Goal: Navigation & Orientation: Find specific page/section

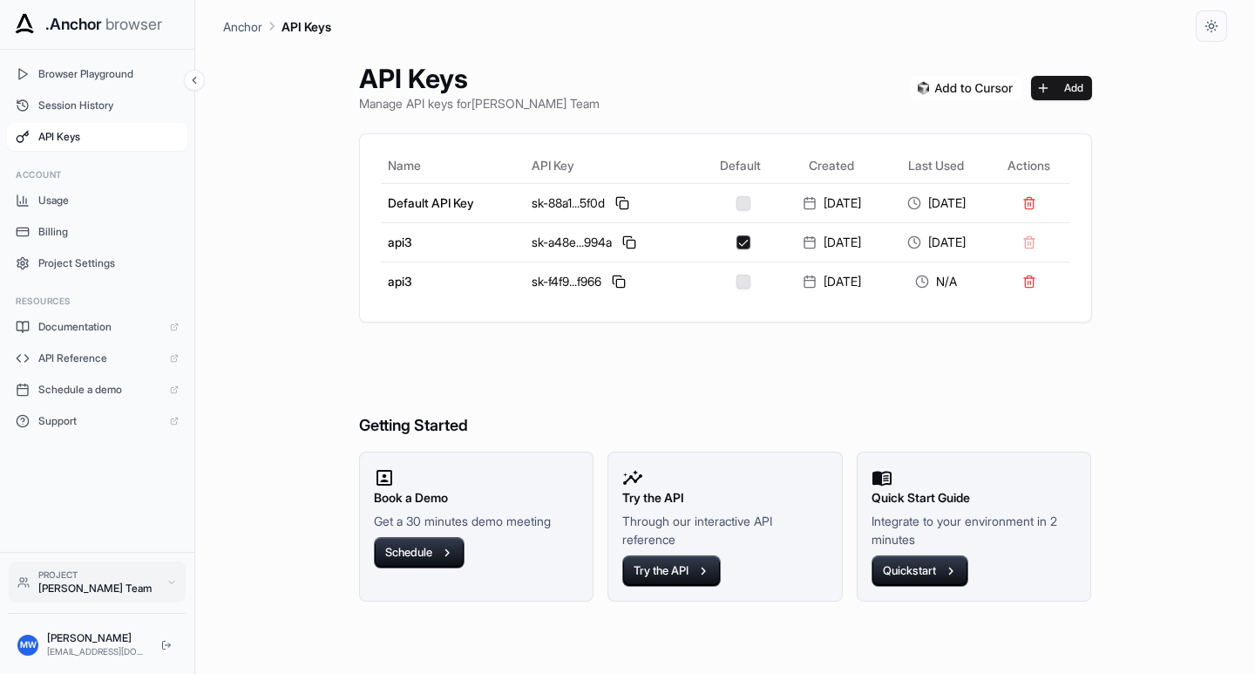
click at [166, 581] on icon at bounding box center [171, 582] width 10 height 10
click at [72, 523] on span "[PERSON_NAME] Team" at bounding box center [102, 522] width 95 height 35
click at [65, 103] on span "Session History" at bounding box center [108, 105] width 140 height 14
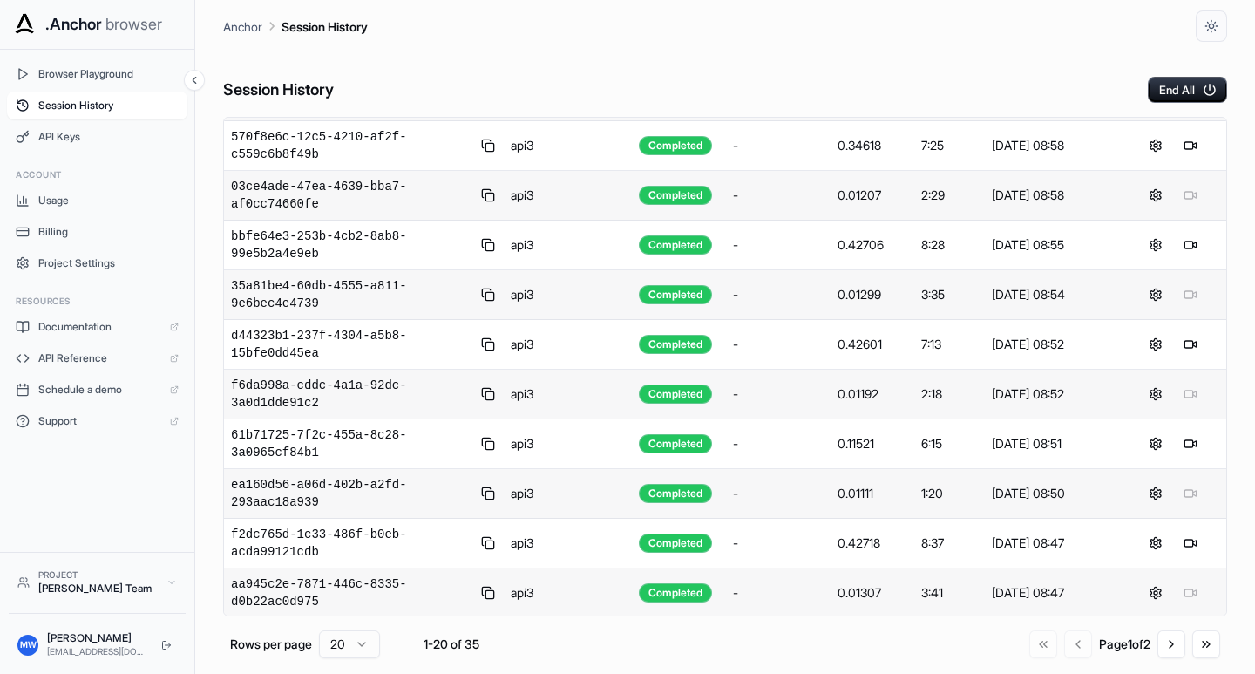
scroll to position [533, 0]
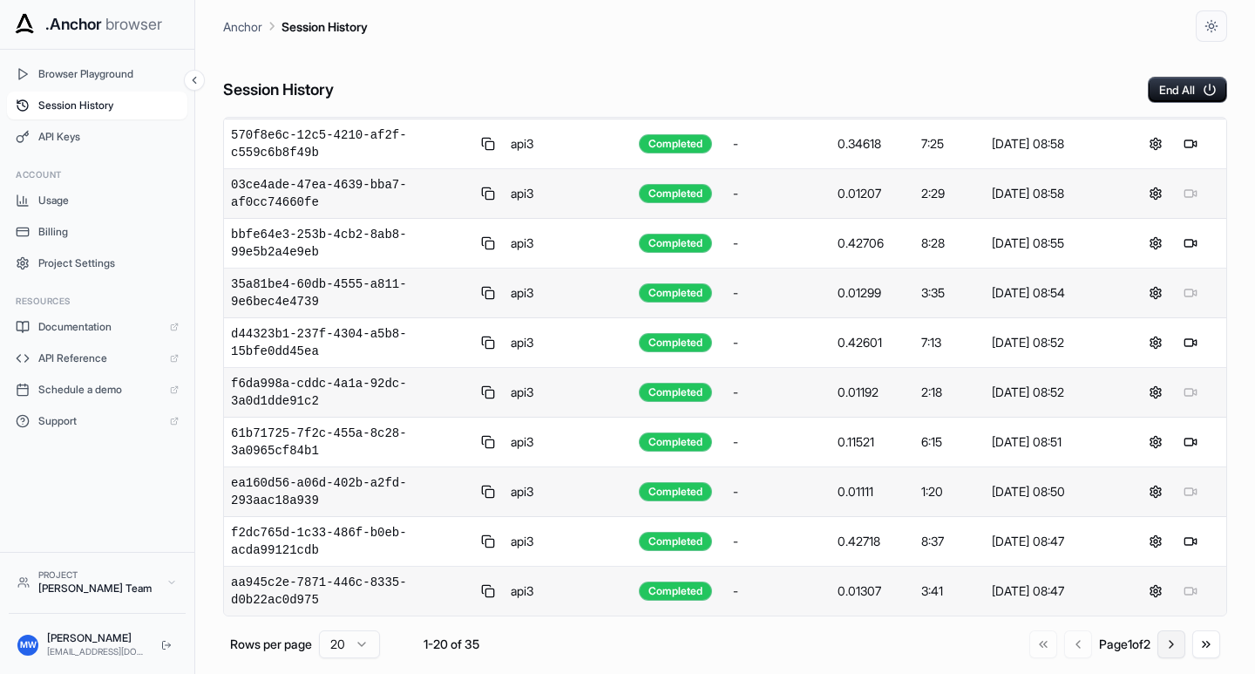
click at [1169, 644] on button "Go to next page" at bounding box center [1171, 644] width 28 height 28
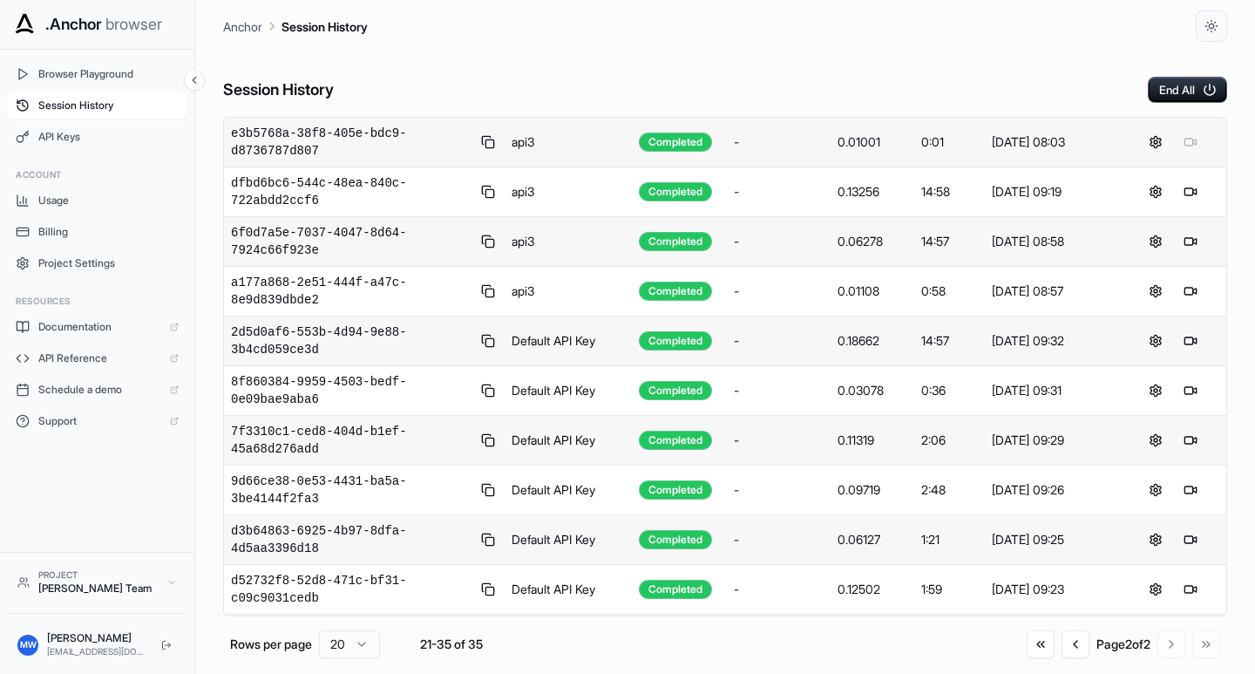
scroll to position [0, 0]
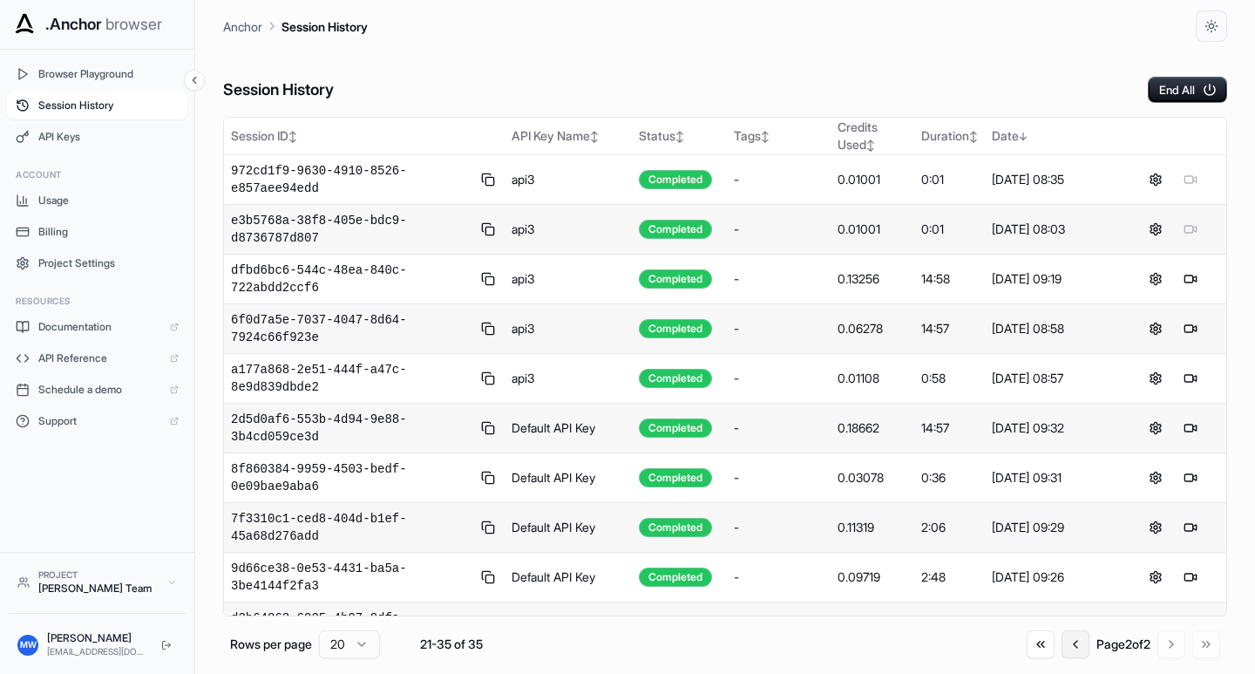
click at [1068, 644] on button "Go to previous page" at bounding box center [1076, 644] width 28 height 28
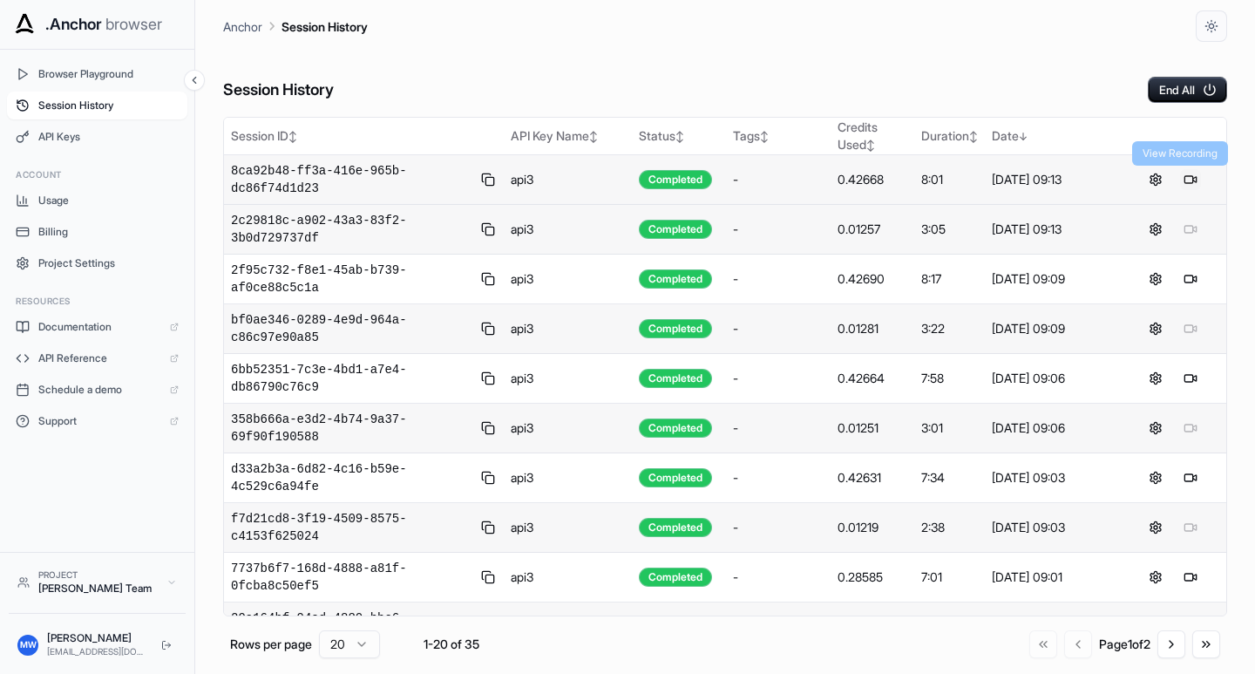
click at [1180, 174] on button at bounding box center [1190, 179] width 21 height 21
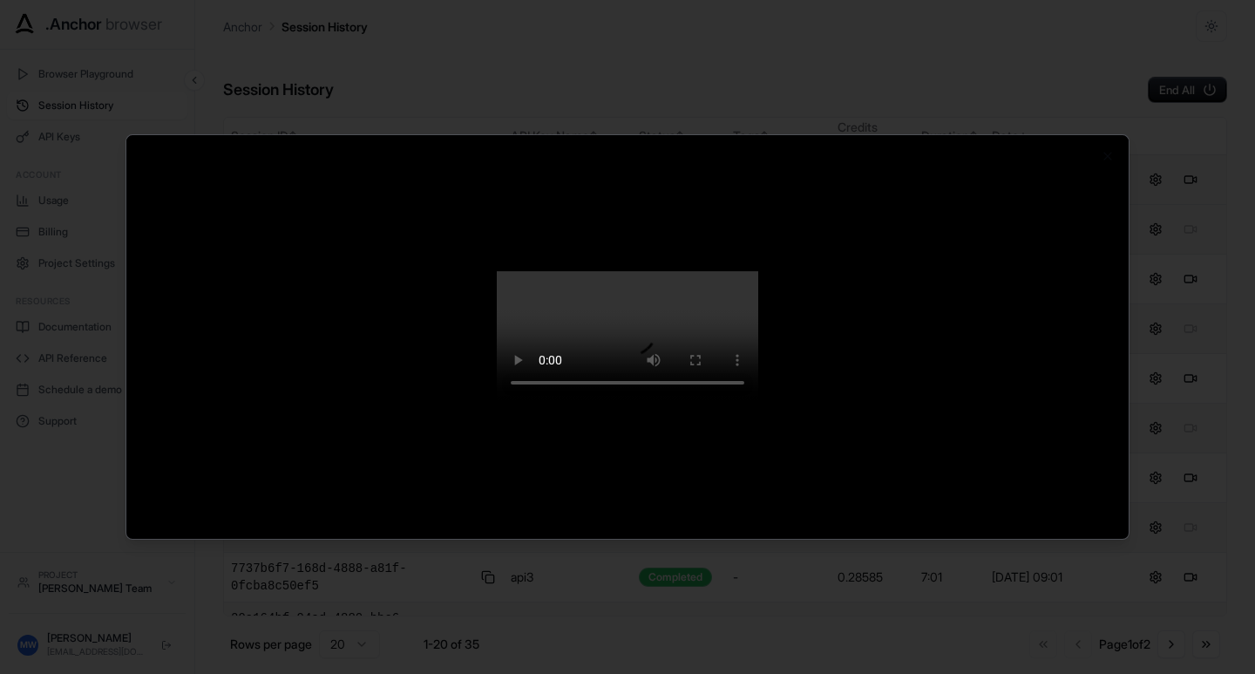
click at [705, 402] on video at bounding box center [627, 336] width 261 height 131
click at [1110, 164] on div at bounding box center [627, 337] width 1002 height 404
click at [1197, 44] on div at bounding box center [627, 337] width 1255 height 674
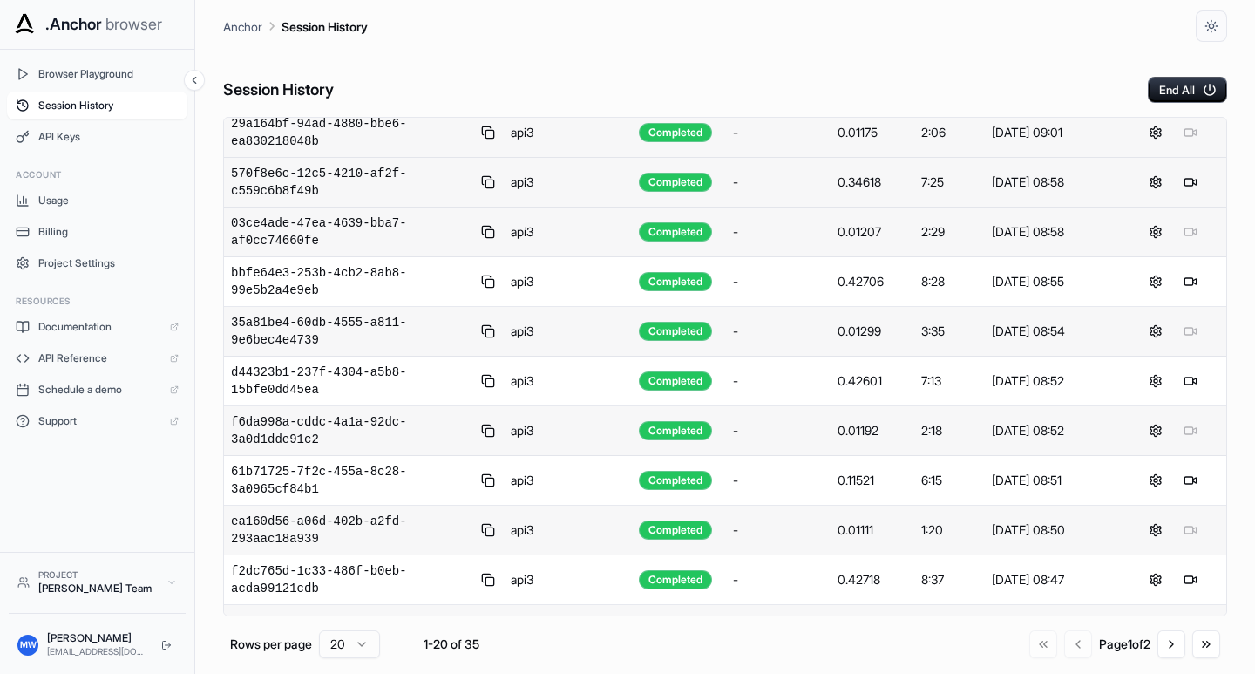
scroll to position [523, 0]
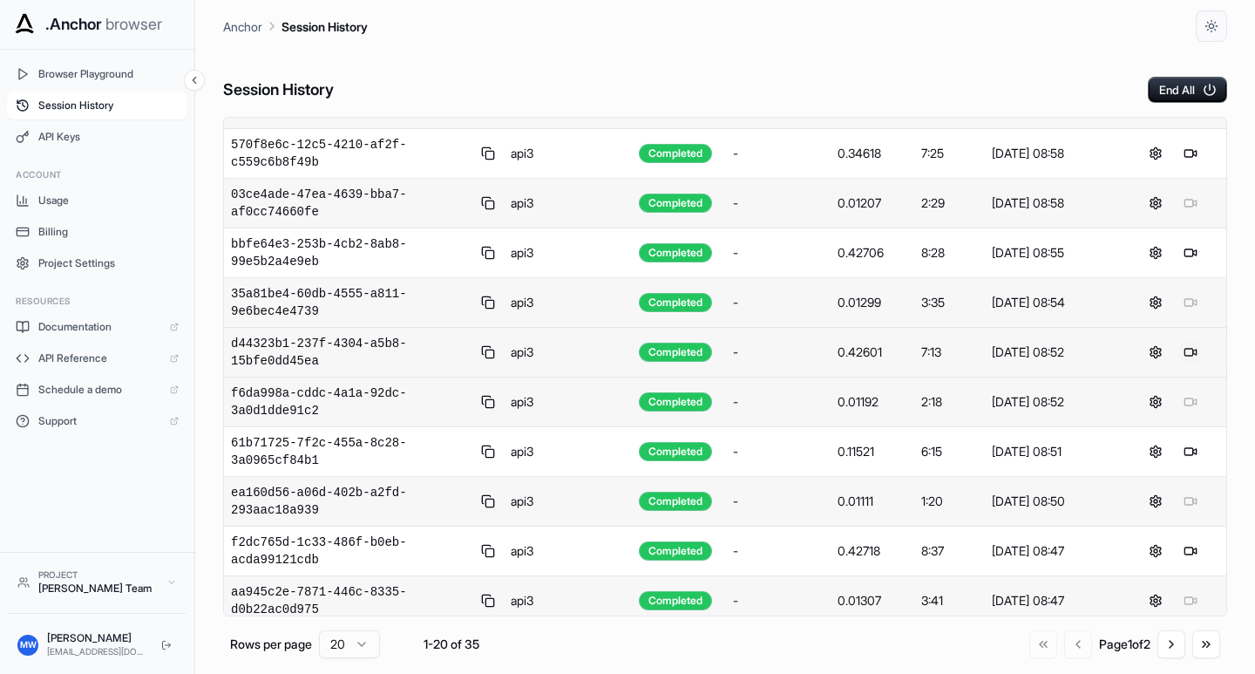
click at [1180, 355] on button at bounding box center [1190, 352] width 21 height 21
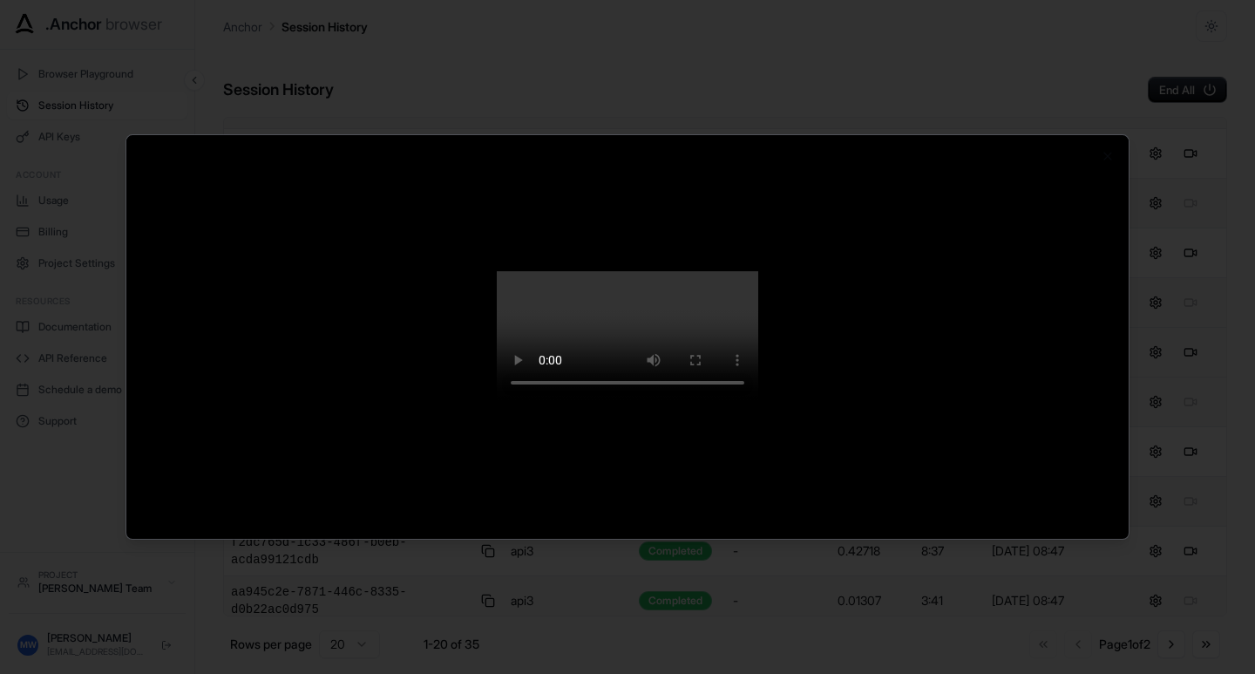
click at [1172, 42] on div at bounding box center [627, 337] width 1255 height 674
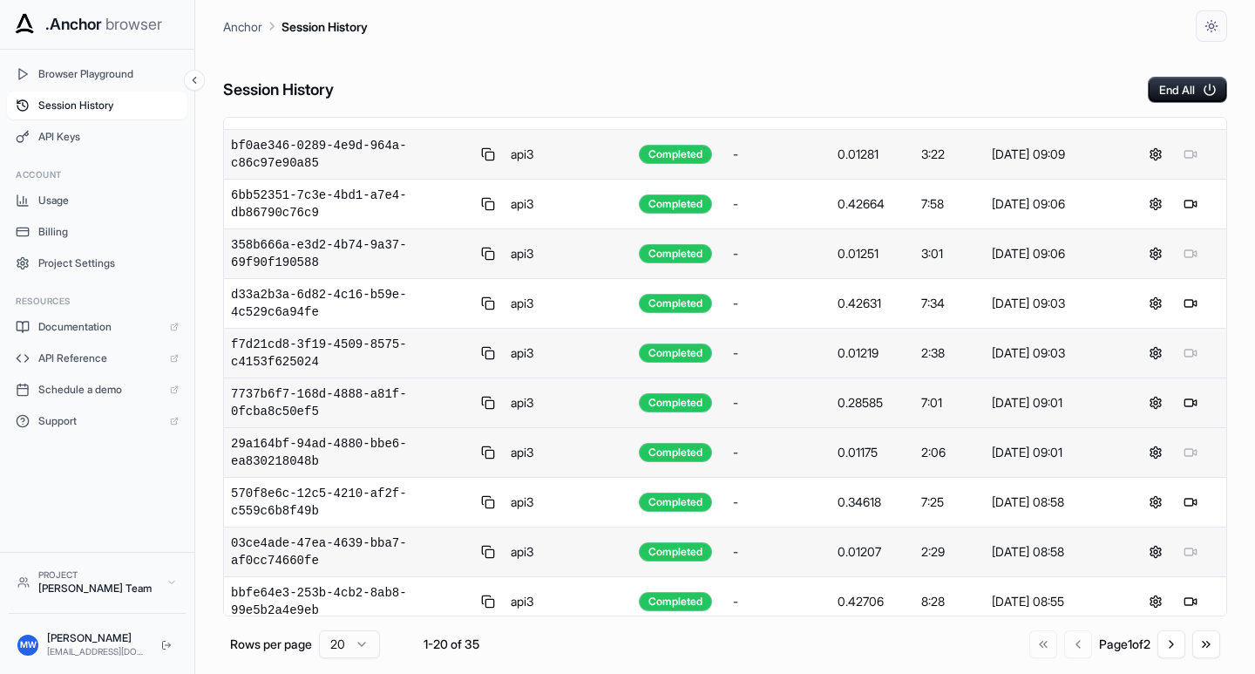
scroll to position [0, 0]
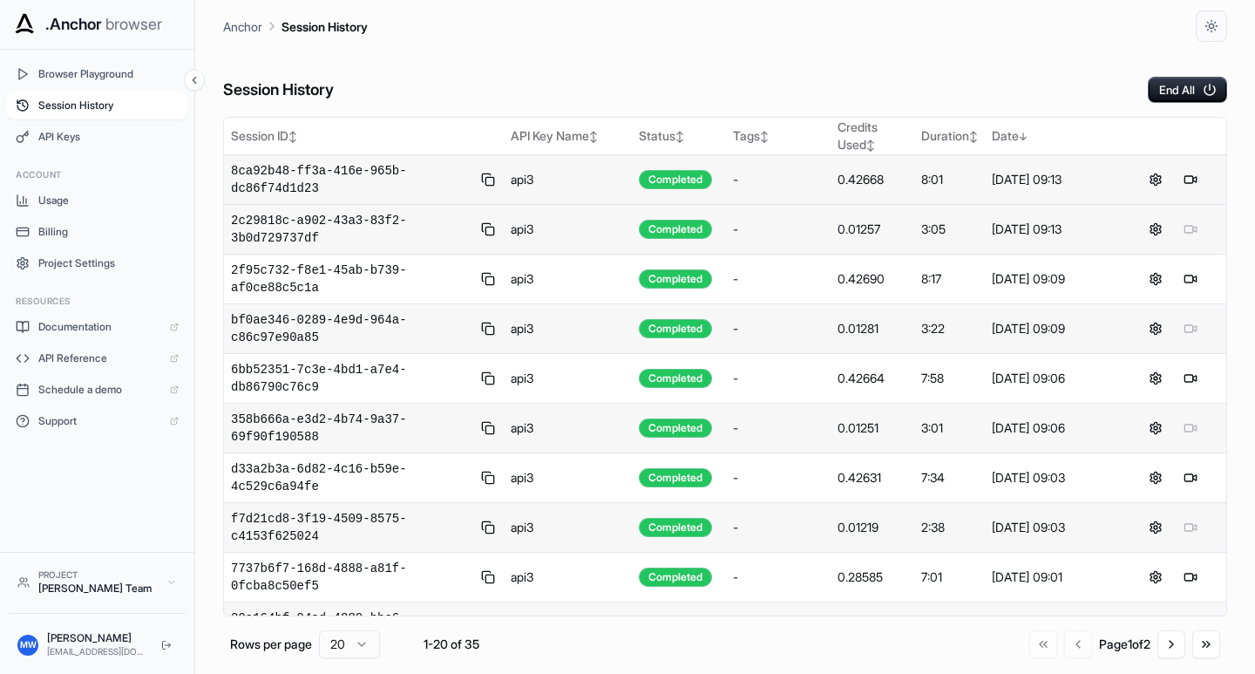
click at [25, 642] on span "MW" at bounding box center [28, 644] width 17 height 13
click at [70, 642] on div "[PERSON_NAME]" at bounding box center [97, 638] width 100 height 14
click at [51, 581] on div "[PERSON_NAME] Team" at bounding box center [97, 588] width 119 height 14
click at [58, 229] on span "Billing" at bounding box center [108, 232] width 140 height 14
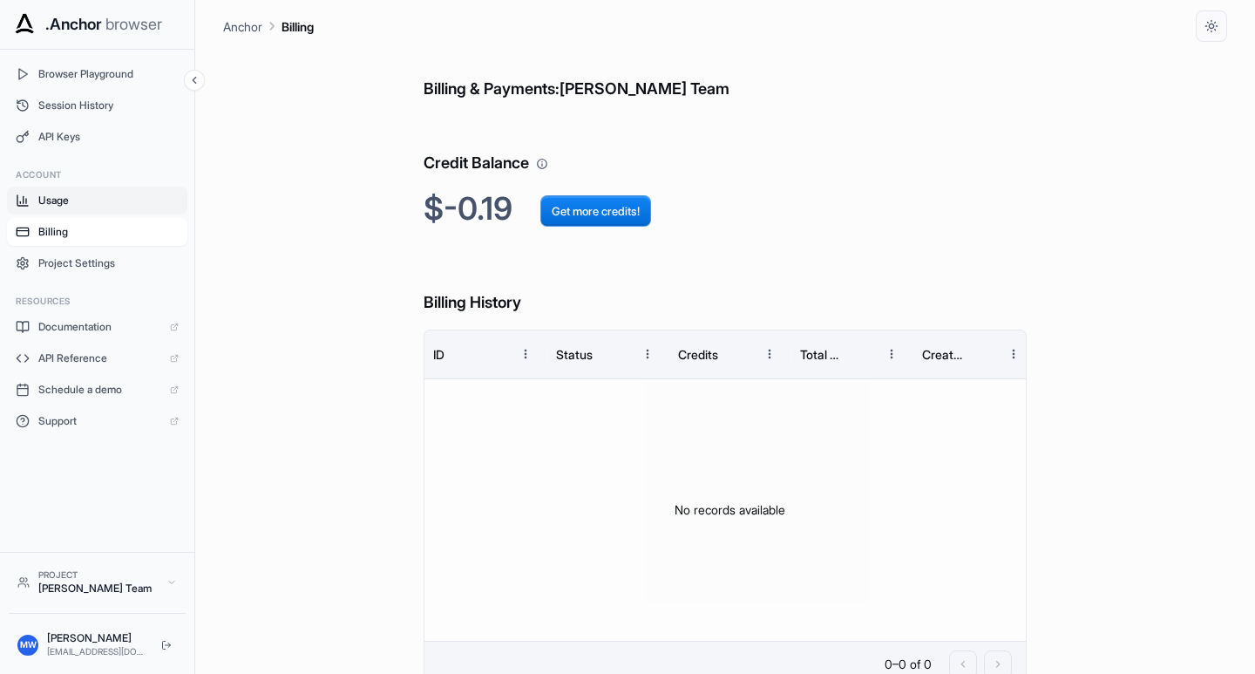
click at [59, 200] on span "Usage" at bounding box center [108, 200] width 140 height 14
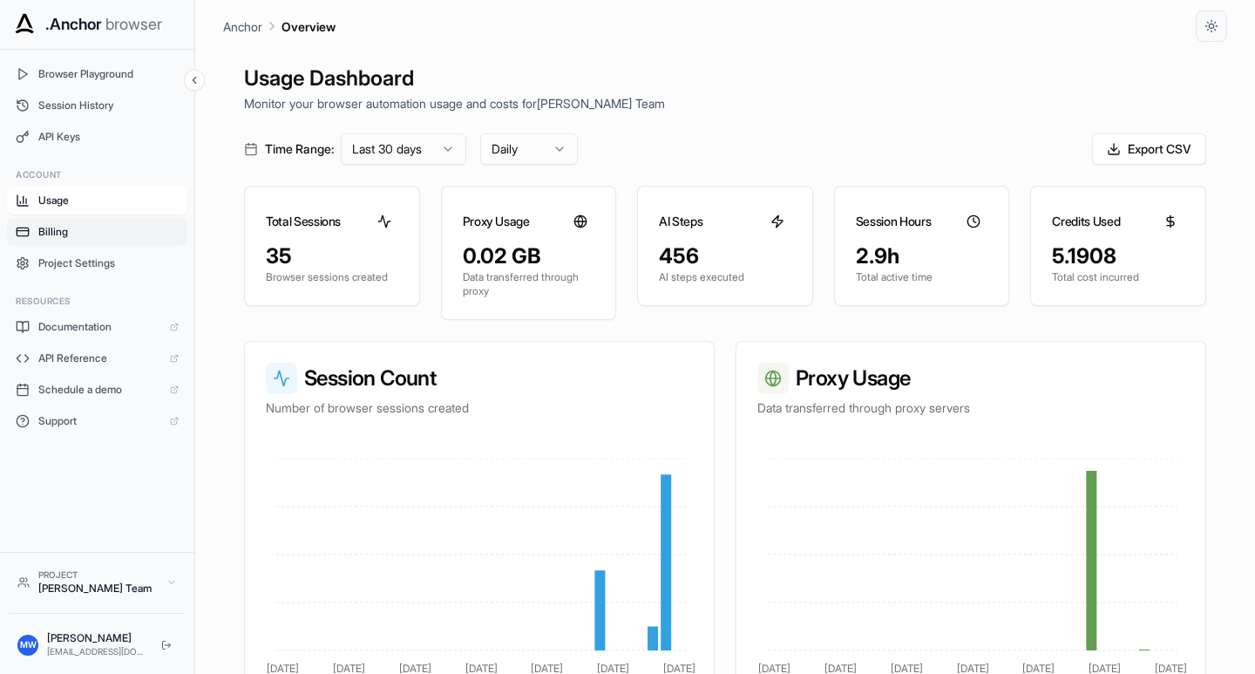
click at [54, 229] on span "Billing" at bounding box center [108, 232] width 140 height 14
click at [62, 134] on span "API Keys" at bounding box center [108, 137] width 140 height 14
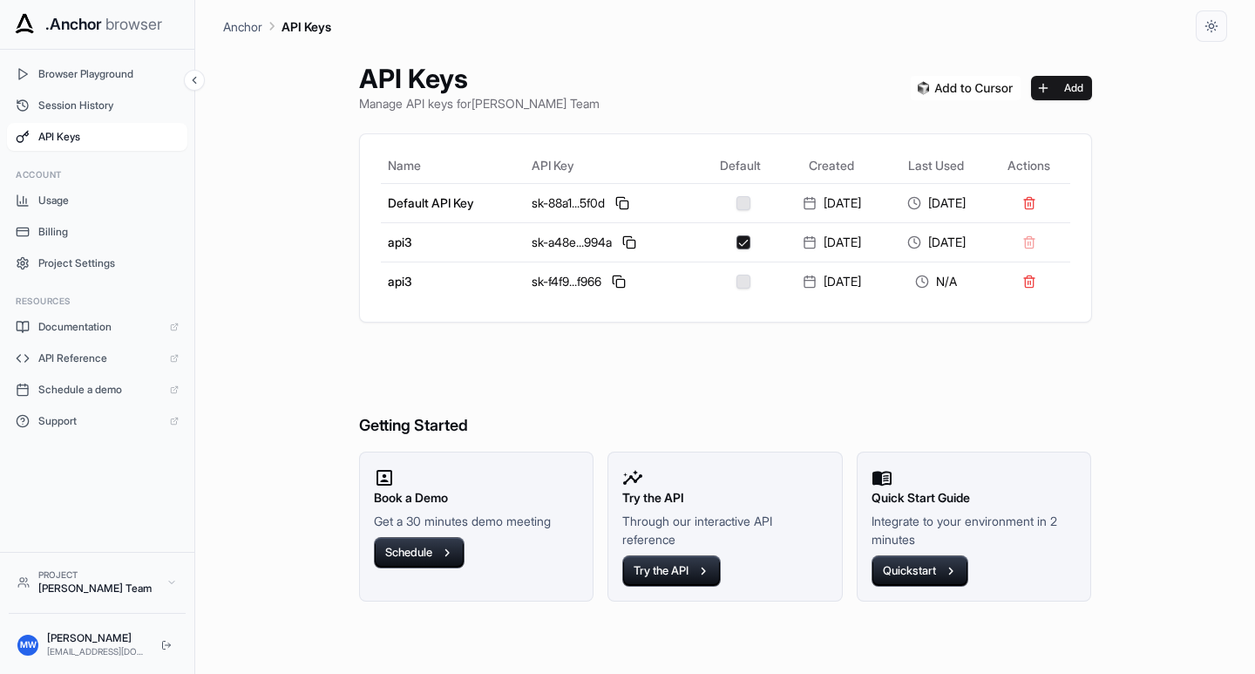
click at [503, 650] on div "API Keys Manage API keys for michael webb Team Add Name API Key Default Created…" at bounding box center [725, 358] width 775 height 632
click at [71, 107] on span "Session History" at bounding box center [108, 105] width 140 height 14
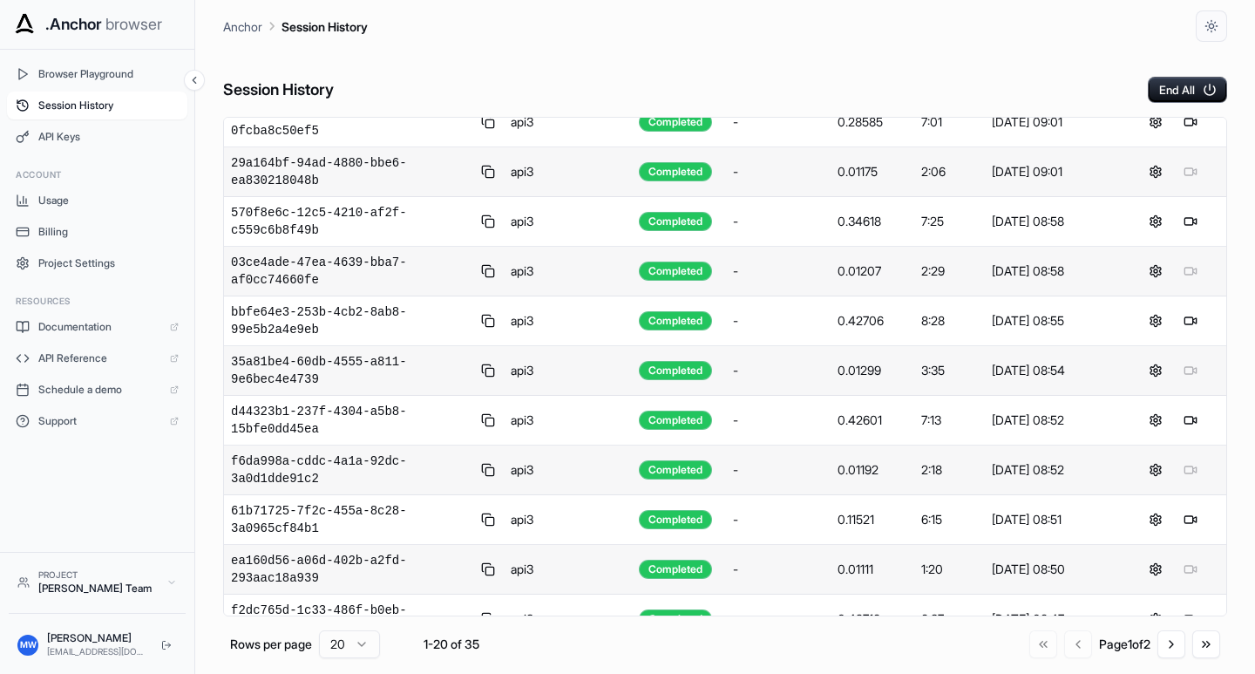
scroll to position [533, 0]
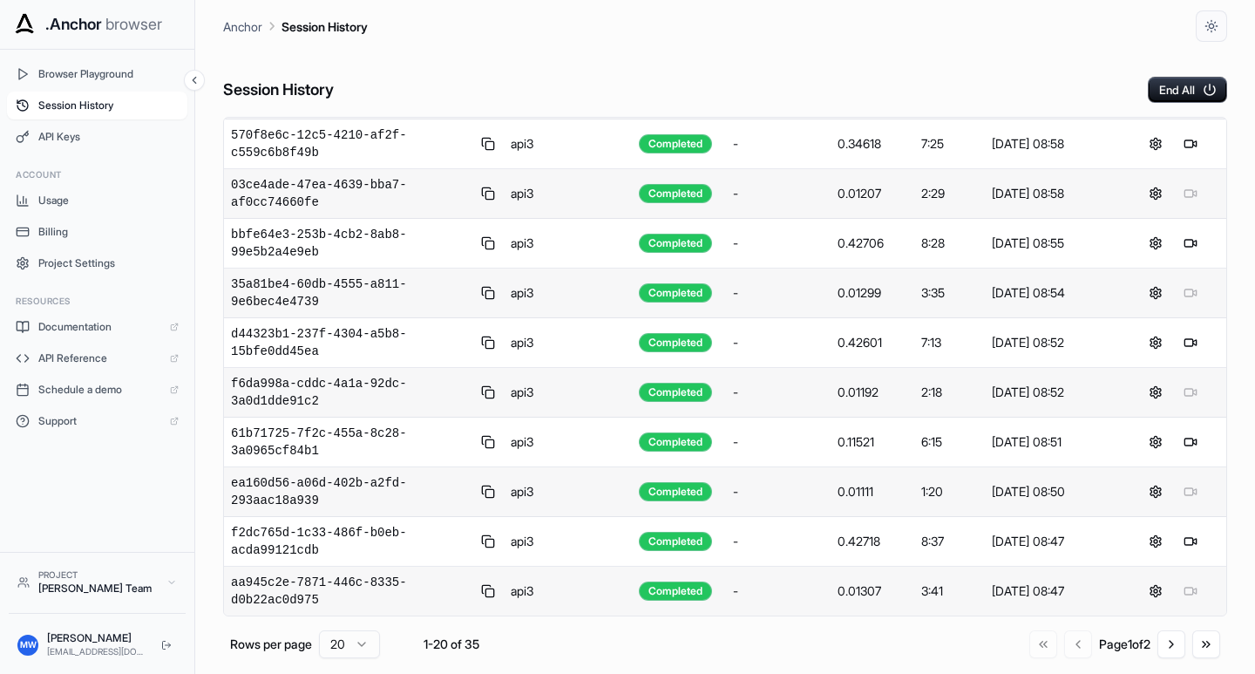
click at [1179, 644] on button "Go to next page" at bounding box center [1171, 644] width 28 height 28
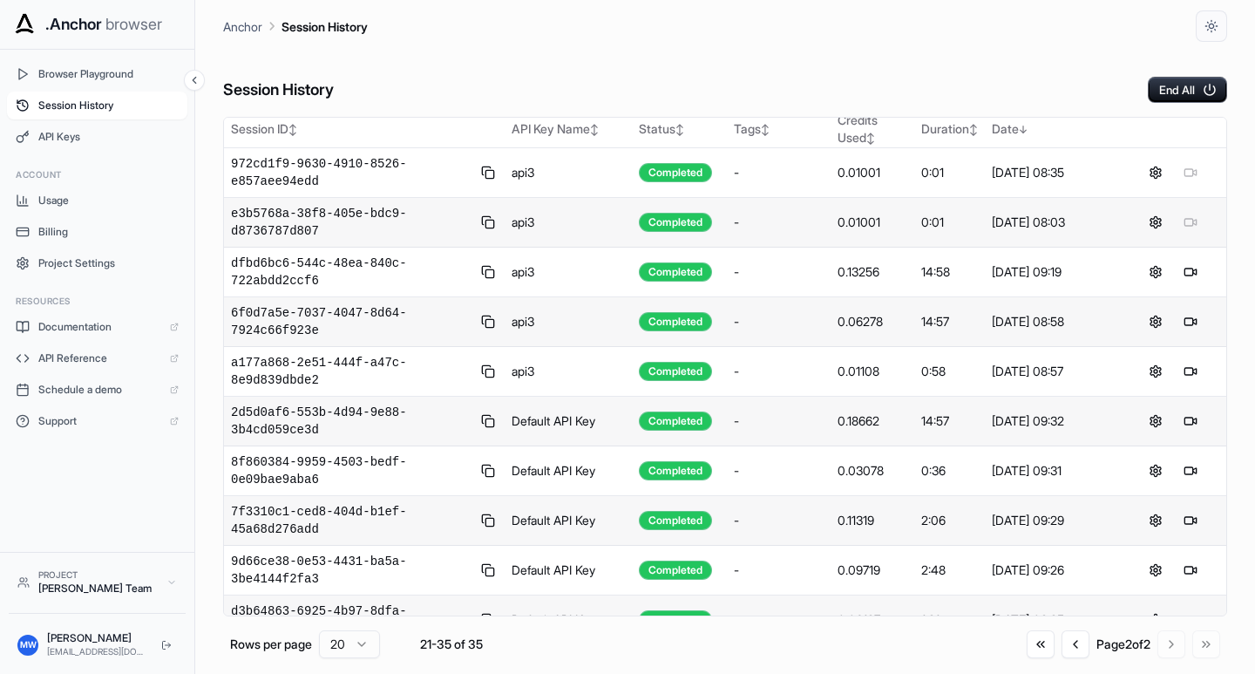
scroll to position [0, 0]
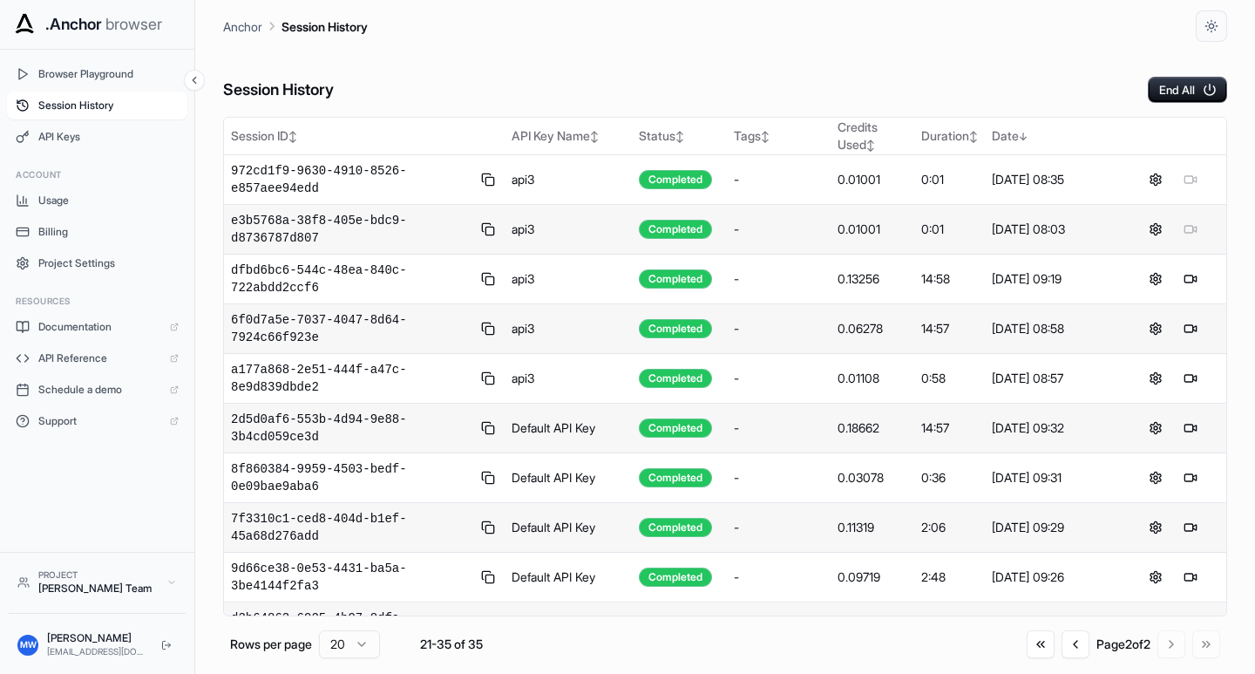
click at [1178, 231] on div at bounding box center [1172, 229] width 93 height 21
click at [1074, 642] on button "Go to previous page" at bounding box center [1076, 644] width 28 height 28
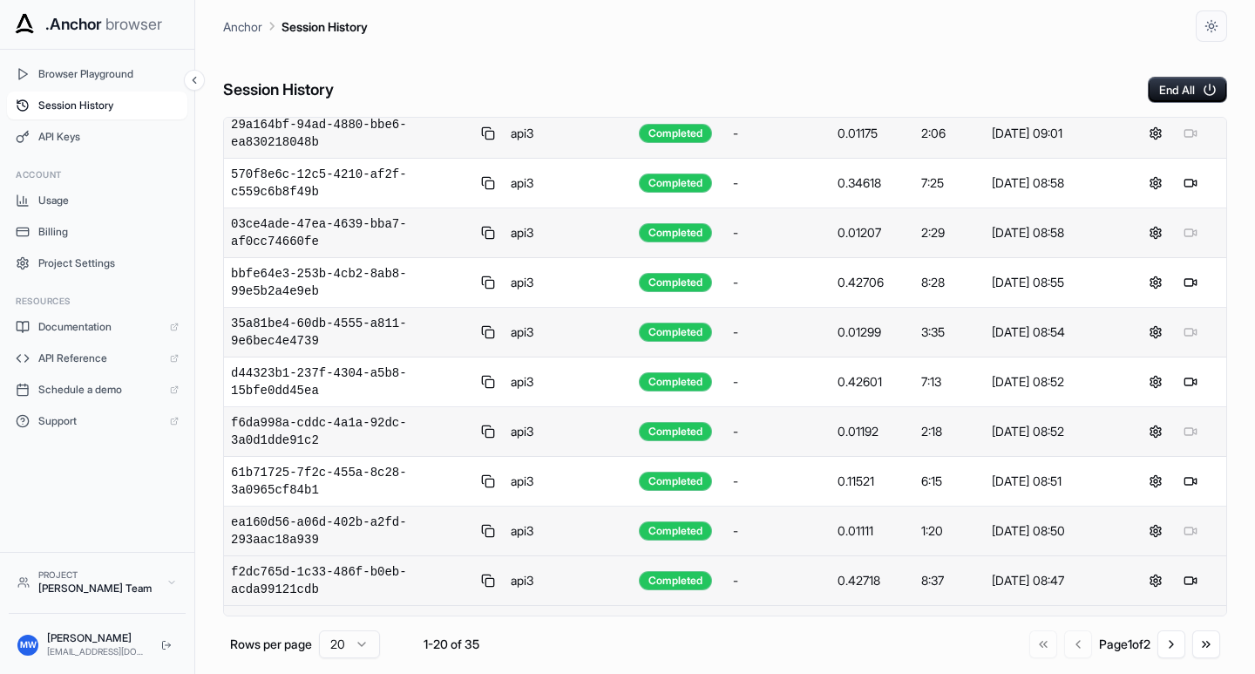
scroll to position [533, 0]
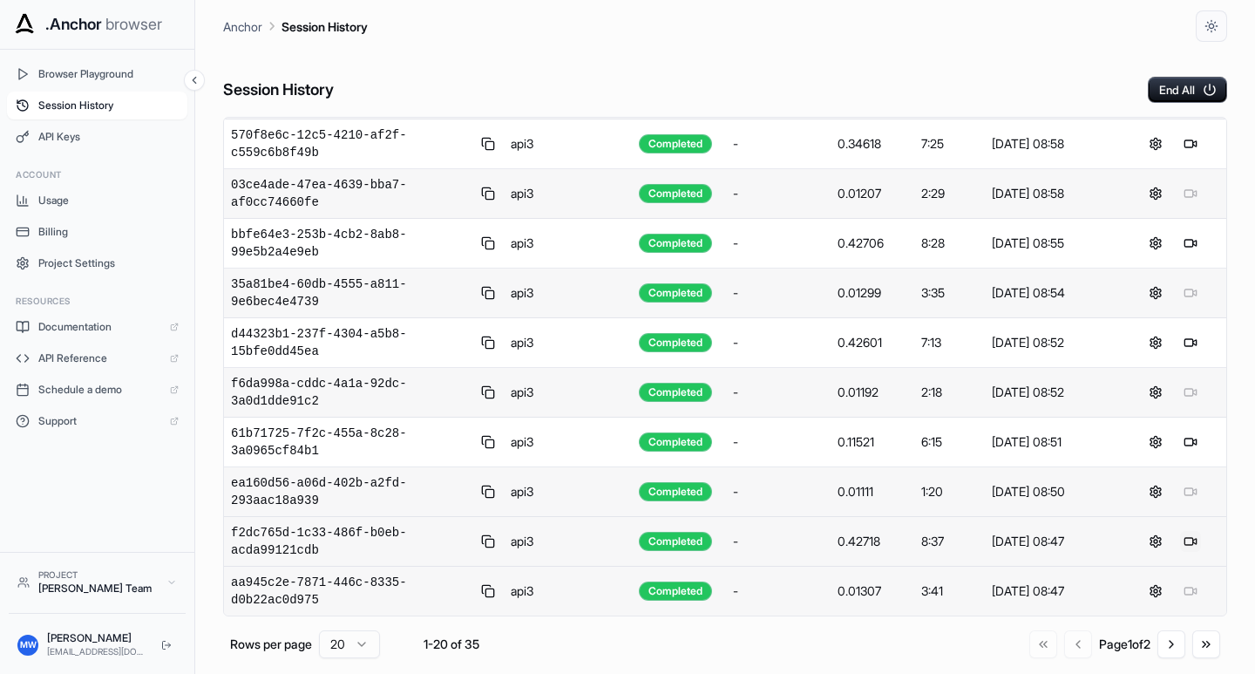
click at [1180, 537] on button at bounding box center [1190, 541] width 21 height 21
